Goal: Use online tool/utility: Utilize a website feature to perform a specific function

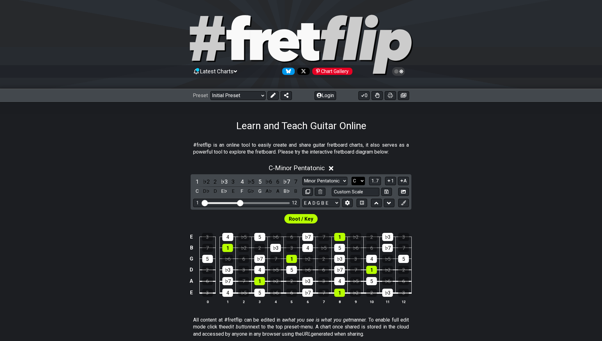
click at [358, 183] on select "A♭ A A♯ B♭ B C C♯ D♭ D D♯ E♭ E F F♯ G♭ G G♯" at bounding box center [357, 181] width 13 height 8
select select "C#"
click at [351, 177] on select "A♭ A A♯ B♭ B C C♯ D♭ D D♯ E♭ E F F♯ G♭ G G♯" at bounding box center [357, 181] width 13 height 8
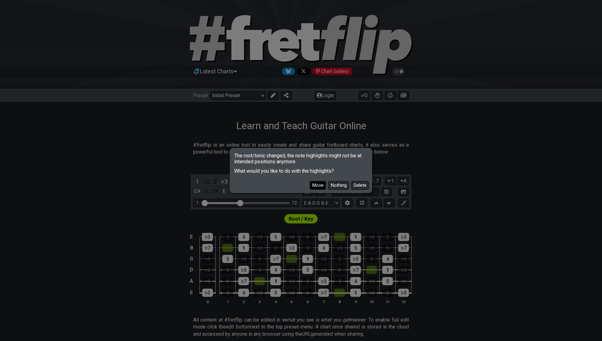
click at [319, 184] on button "Move" at bounding box center [318, 185] width 16 height 8
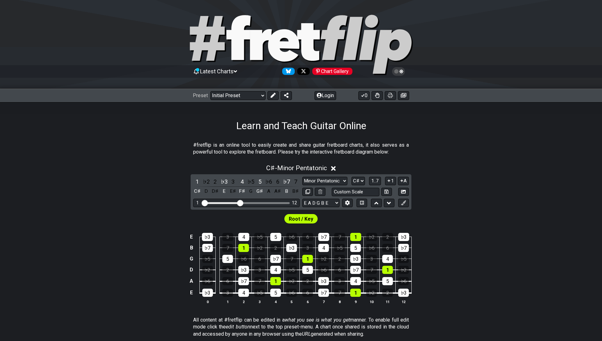
scroll to position [58, 0]
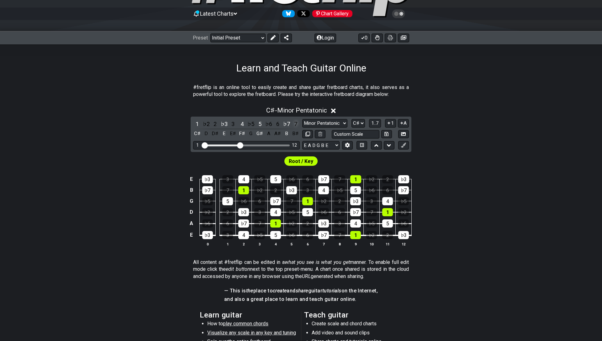
click at [295, 124] on div "7" at bounding box center [296, 124] width 8 height 8
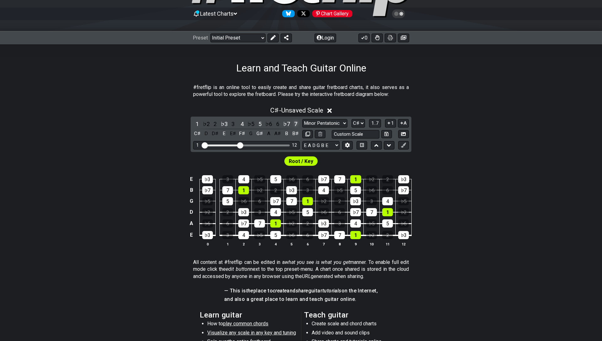
click at [295, 124] on div "7" at bounding box center [296, 124] width 8 height 8
click at [277, 124] on div "6" at bounding box center [278, 124] width 8 height 8
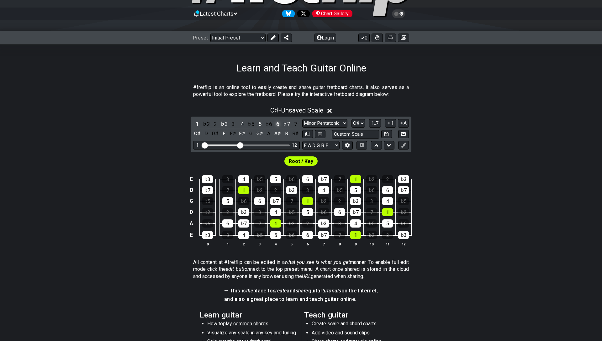
click at [277, 124] on div "6" at bounding box center [278, 124] width 8 height 8
click at [231, 124] on div "3" at bounding box center [233, 124] width 8 height 8
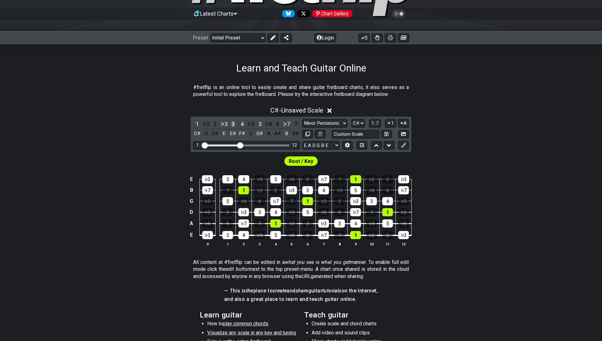
click at [231, 124] on div "3" at bounding box center [233, 124] width 8 height 8
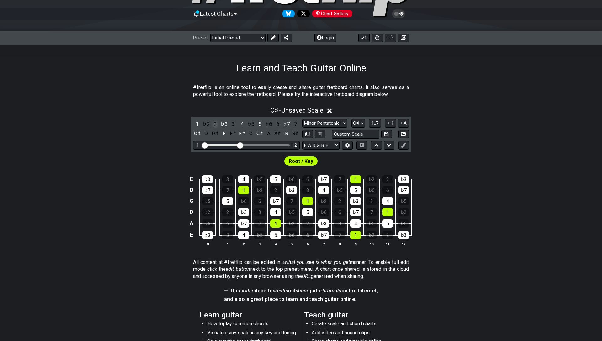
click at [215, 123] on div "2" at bounding box center [215, 124] width 8 height 8
drag, startPoint x: 239, startPoint y: 143, endPoint x: 247, endPoint y: 145, distance: 8.0
click at [247, 145] on input "Visible fret range" at bounding box center [246, 145] width 89 height 0
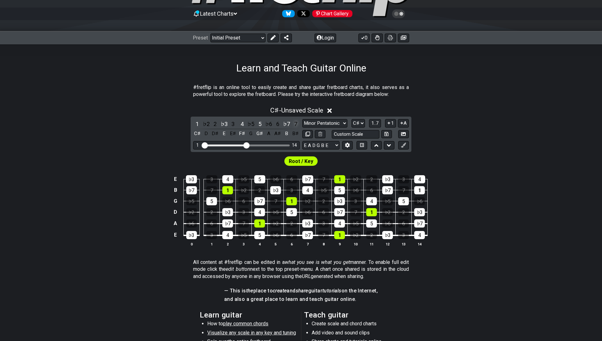
click at [295, 125] on div "7" at bounding box center [296, 124] width 8 height 8
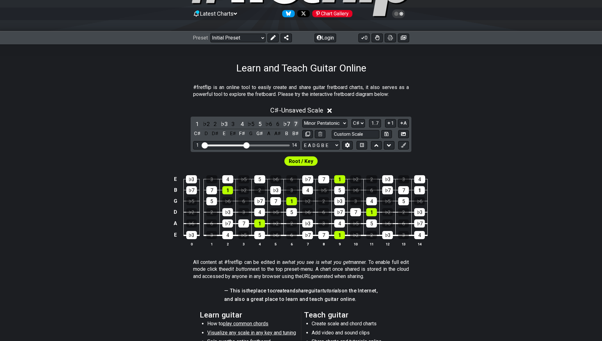
click at [295, 125] on div "7" at bounding box center [296, 124] width 8 height 8
click at [278, 125] on div "6" at bounding box center [278, 124] width 8 height 8
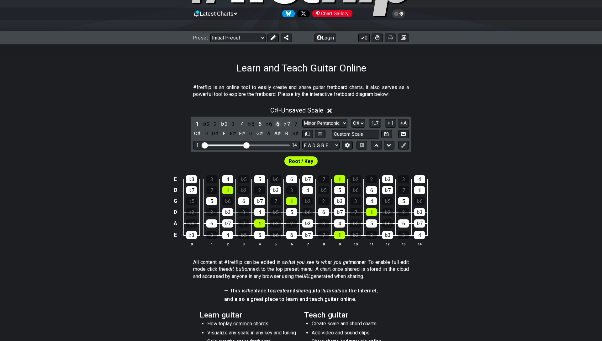
click at [278, 125] on div "6" at bounding box center [278, 124] width 8 height 8
click at [270, 124] on div "♭6" at bounding box center [269, 124] width 8 height 8
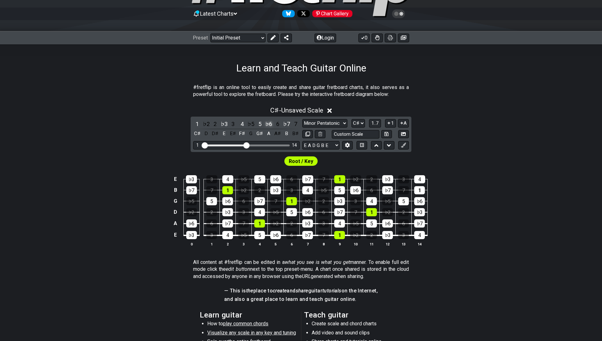
click at [270, 124] on div "♭6" at bounding box center [269, 124] width 8 height 8
click at [270, 124] on div "♯5" at bounding box center [269, 124] width 8 height 8
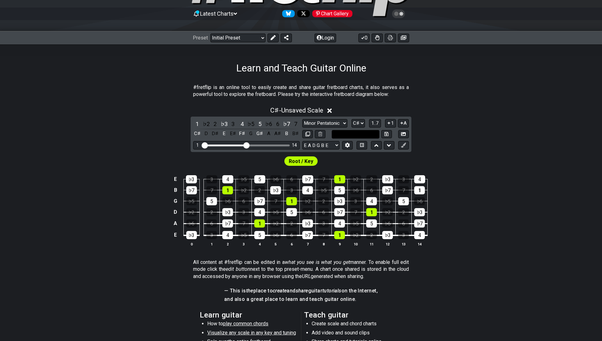
click at [365, 137] on input "text" at bounding box center [356, 134] width 48 height 8
type input "Custom Scale"
click at [464, 160] on div "Root / Key" at bounding box center [301, 159] width 602 height 15
click at [341, 125] on select "Minor Pentatonic Click to edit Minor Pentatonic Major Pentatonic Minor Blues Ma…" at bounding box center [324, 123] width 45 height 8
click at [302, 119] on select "Minor Pentatonic Click to edit Minor Pentatonic Major Pentatonic Minor Blues Ma…" at bounding box center [324, 123] width 45 height 8
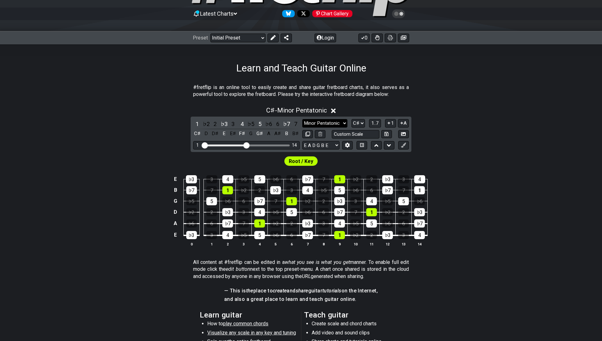
click at [334, 124] on select "Minor Pentatonic Click to edit Minor Pentatonic Major Pentatonic Minor Blues Ma…" at bounding box center [324, 123] width 45 height 8
click at [302, 119] on select "Minor Pentatonic Click to edit Minor Pentatonic Major Pentatonic Minor Blues Ma…" at bounding box center [324, 123] width 45 height 8
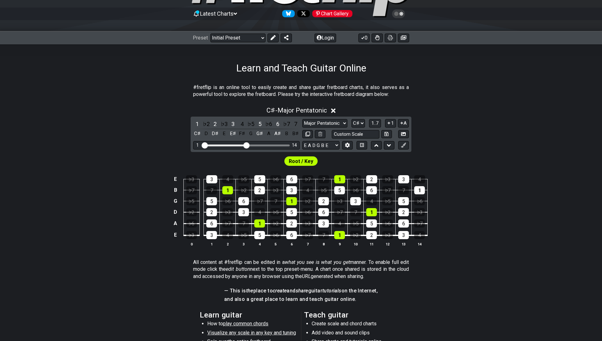
click at [342, 164] on div "Root / Key" at bounding box center [301, 159] width 602 height 15
click at [336, 124] on select "Minor Pentatonic Click to edit Minor Pentatonic Major Pentatonic Minor Blues Ma…" at bounding box center [324, 123] width 45 height 8
click at [302, 119] on select "Minor Pentatonic Click to edit Minor Pentatonic Major Pentatonic Minor Blues Ma…" at bounding box center [324, 123] width 45 height 8
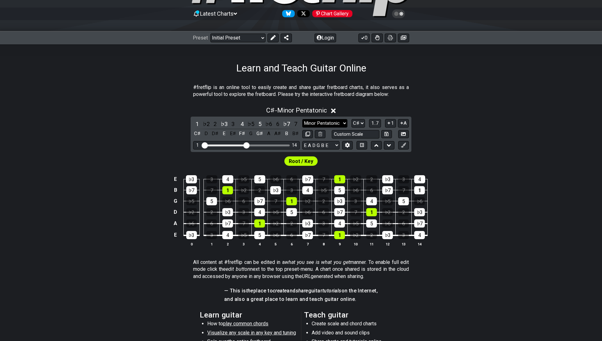
click at [330, 123] on select "Minor Pentatonic Click to edit Minor Pentatonic Major Pentatonic Minor Blues Ma…" at bounding box center [324, 123] width 45 height 8
click at [302, 119] on select "Minor Pentatonic Click to edit Minor Pentatonic Major Pentatonic Minor Blues Ma…" at bounding box center [324, 123] width 45 height 8
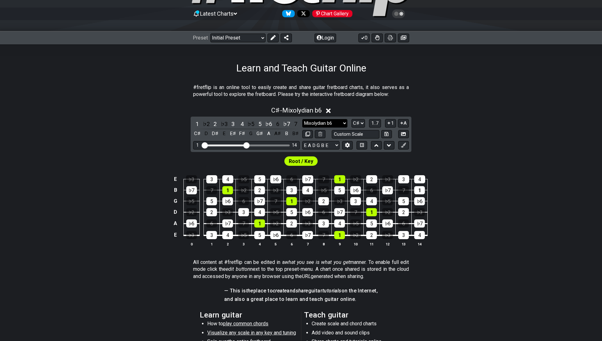
click at [309, 124] on select "Minor Pentatonic Click to edit Minor Pentatonic Major Pentatonic Minor Blues Ma…" at bounding box center [324, 123] width 45 height 8
select select "Major Pentatonic"
click at [302, 119] on select "Minor Pentatonic Click to edit Minor Pentatonic Major Pentatonic Minor Blues Ma…" at bounding box center [324, 123] width 45 height 8
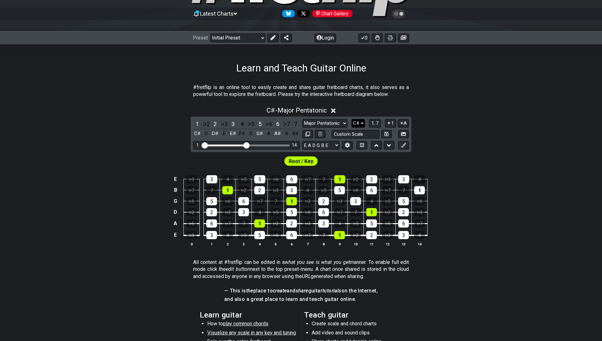
click at [359, 119] on select "A♭ A A♯ B♭ B C C♯ D♭ D D♯ E♭ E F F♯ G♭ G G♯" at bounding box center [357, 123] width 13 height 8
click at [351, 119] on select "A♭ A A♯ B♭ B C C♯ D♭ D D♯ E♭ E F F♯ G♭ G G♯" at bounding box center [357, 123] width 13 height 8
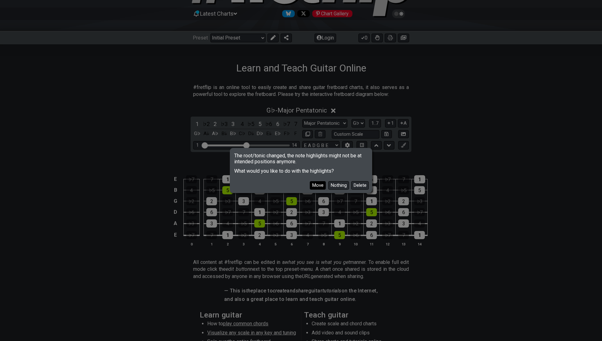
click at [317, 186] on button "Move" at bounding box center [318, 185] width 16 height 8
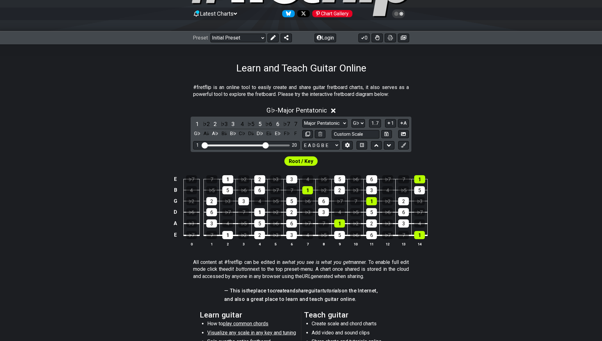
drag, startPoint x: 248, startPoint y: 144, endPoint x: 266, endPoint y: 146, distance: 17.6
click at [266, 145] on input "Visible fret range" at bounding box center [246, 145] width 89 height 0
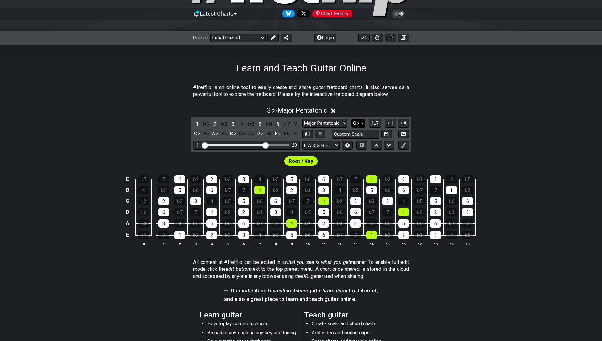
click at [361, 122] on select "A♭ A A♯ B♭ B C C♯ D♭ D D♯ E♭ E F F♯ G♭ G G♯" at bounding box center [357, 123] width 13 height 8
click at [351, 119] on select "A♭ A A♯ B♭ B C C♯ D♭ D D♯ E♭ E F F♯ G♭ G G♯" at bounding box center [357, 123] width 13 height 8
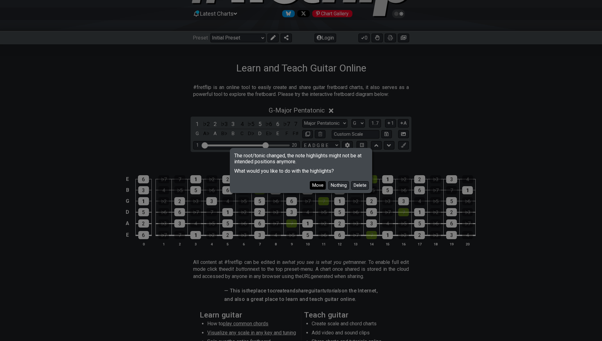
click at [322, 185] on button "Move" at bounding box center [318, 185] width 16 height 8
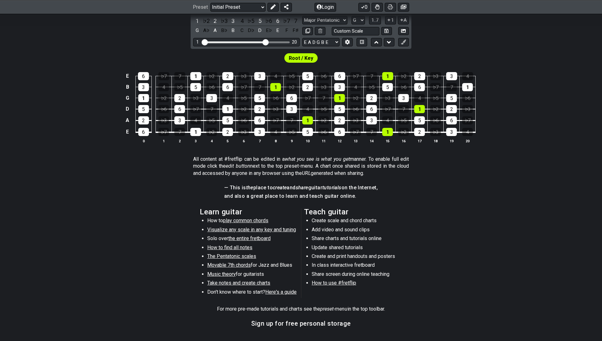
scroll to position [152, 0]
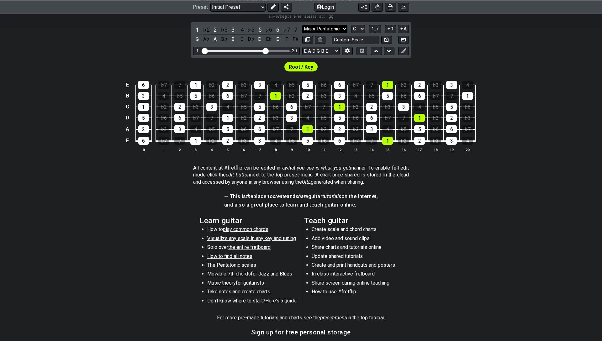
click at [340, 30] on select "Minor Pentatonic Click to edit Minor Pentatonic Major Pentatonic Minor Blues Ma…" at bounding box center [324, 29] width 45 height 8
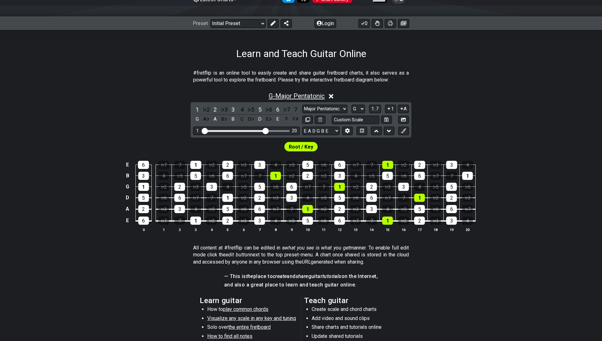
scroll to position [71, 0]
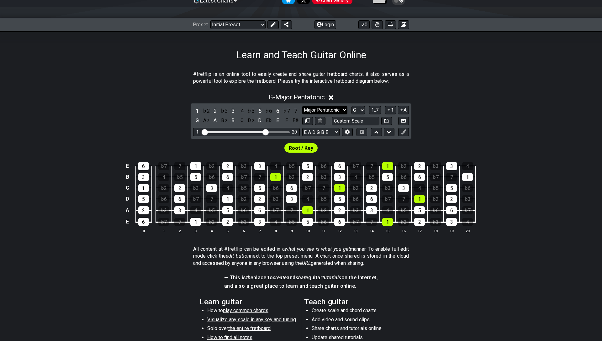
click at [335, 110] on select "Minor Pentatonic Click to edit Minor Pentatonic Major Pentatonic Minor Blues Ma…" at bounding box center [324, 110] width 45 height 8
click at [360, 110] on select "A♭ A A♯ B♭ B C C♯ D♭ D D♯ E♭ E F F♯ G♭ G G♯" at bounding box center [357, 110] width 13 height 8
click at [351, 106] on select "A♭ A A♯ B♭ B C C♯ D♭ D D♯ E♭ E F F♯ G♭ G G♯" at bounding box center [357, 110] width 13 height 8
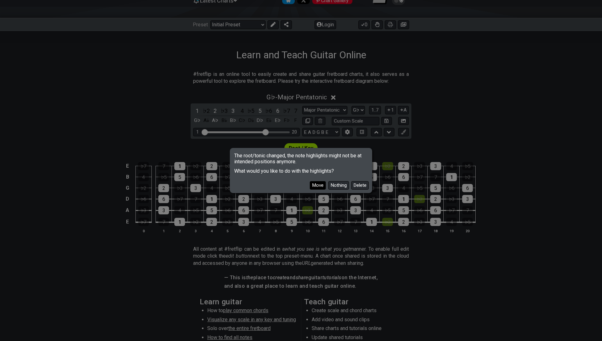
click at [320, 186] on button "Move" at bounding box center [318, 185] width 16 height 8
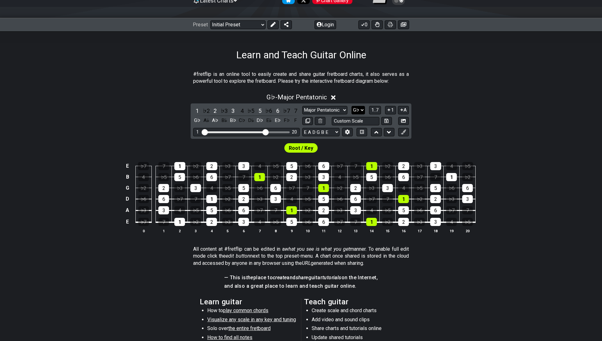
click at [356, 110] on select "A♭ A A♯ B♭ B C C♯ D♭ D D♯ E♭ E F F♯ G♭ G G♯" at bounding box center [357, 110] width 13 height 8
click at [351, 106] on select "A♭ A A♯ B♭ B C C♯ D♭ D D♯ E♭ E F F♯ G♭ G G♯" at bounding box center [357, 110] width 13 height 8
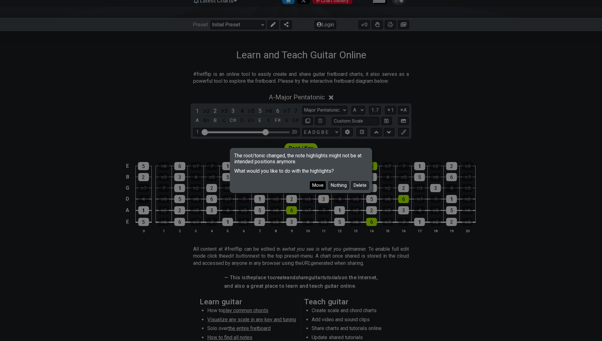
click at [317, 185] on button "Move" at bounding box center [318, 185] width 16 height 8
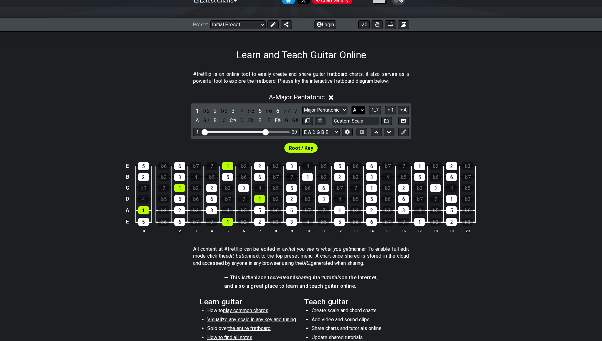
click at [356, 111] on select "A♭ A A♯ B♭ B C C♯ D♭ D D♯ E♭ E F F♯ G♭ G G♯" at bounding box center [357, 110] width 13 height 8
select select "G"
click at [351, 106] on select "A♭ A A♯ B♭ B C C♯ D♭ D D♯ E♭ E F F♯ G♭ G G♯" at bounding box center [357, 110] width 13 height 8
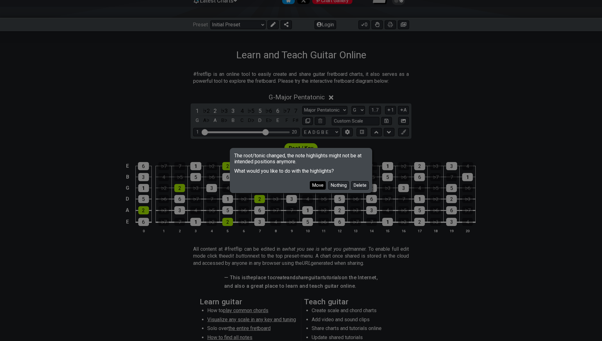
click at [318, 186] on button "Move" at bounding box center [318, 185] width 16 height 8
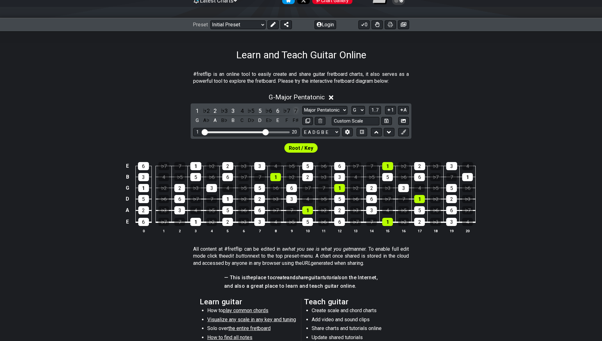
click at [295, 109] on div "7" at bounding box center [296, 111] width 8 height 8
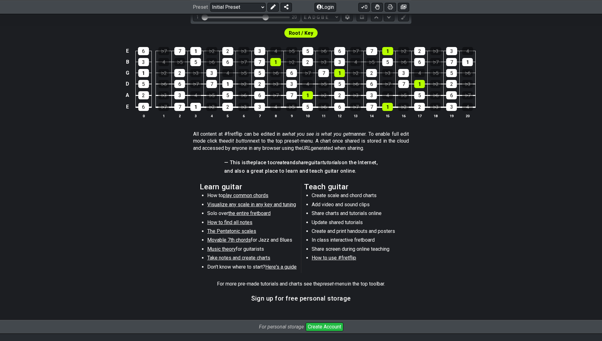
scroll to position [169, 0]
